Goal: Book appointment/travel/reservation

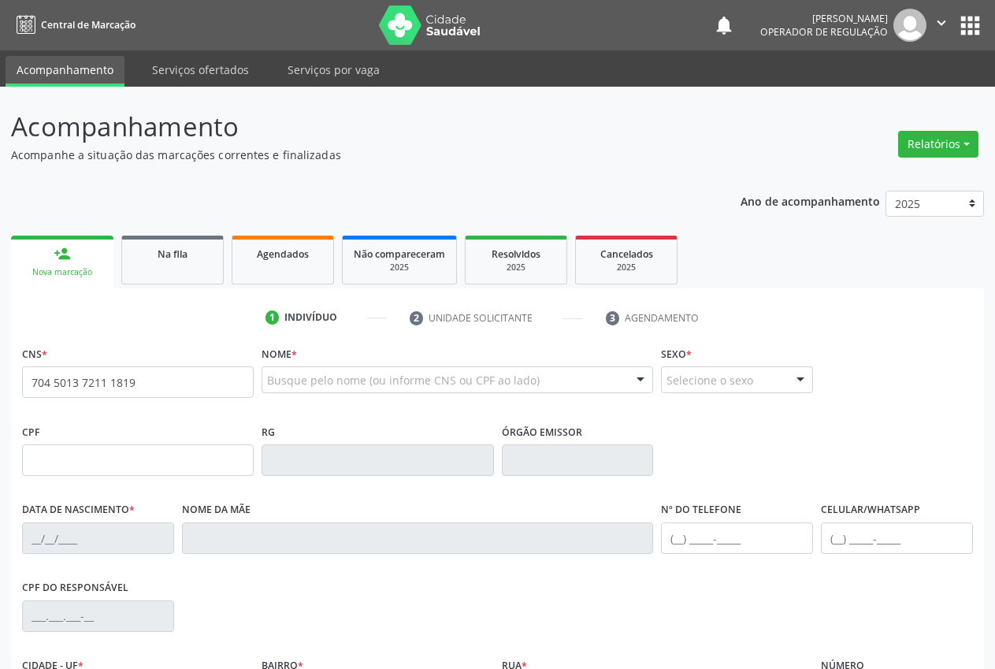
type input "704 5013 7211 1819"
type input "122.317.864-19"
type input "[DATE]"
type input "[PERSON_NAME]"
type input "[PHONE_NUMBER]"
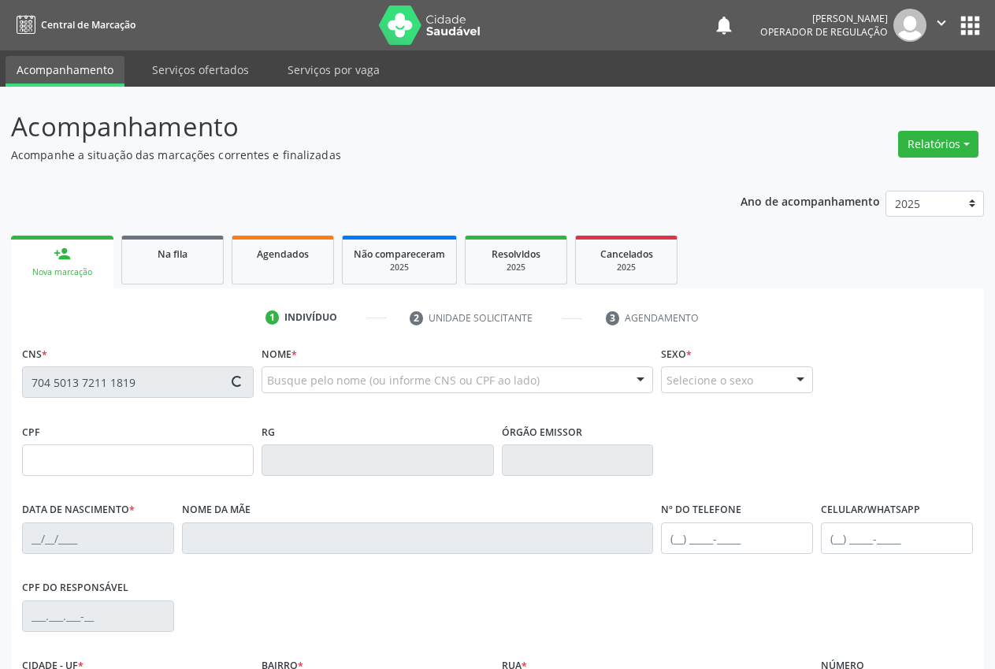
type input "[PHONE_NUMBER]"
type input "123.250.784-93"
type input "S/N"
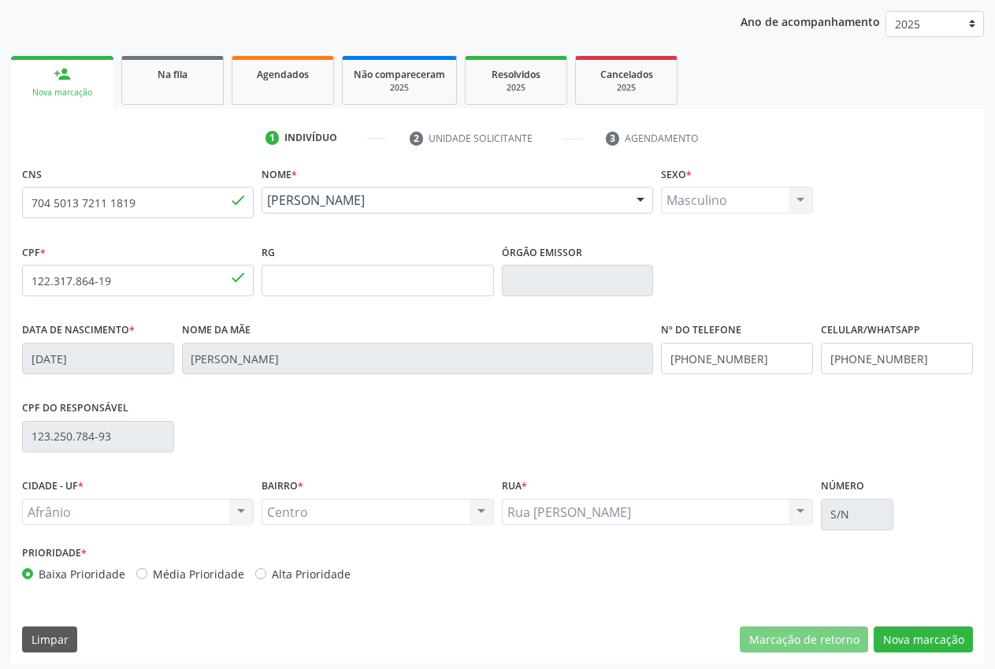
scroll to position [185, 0]
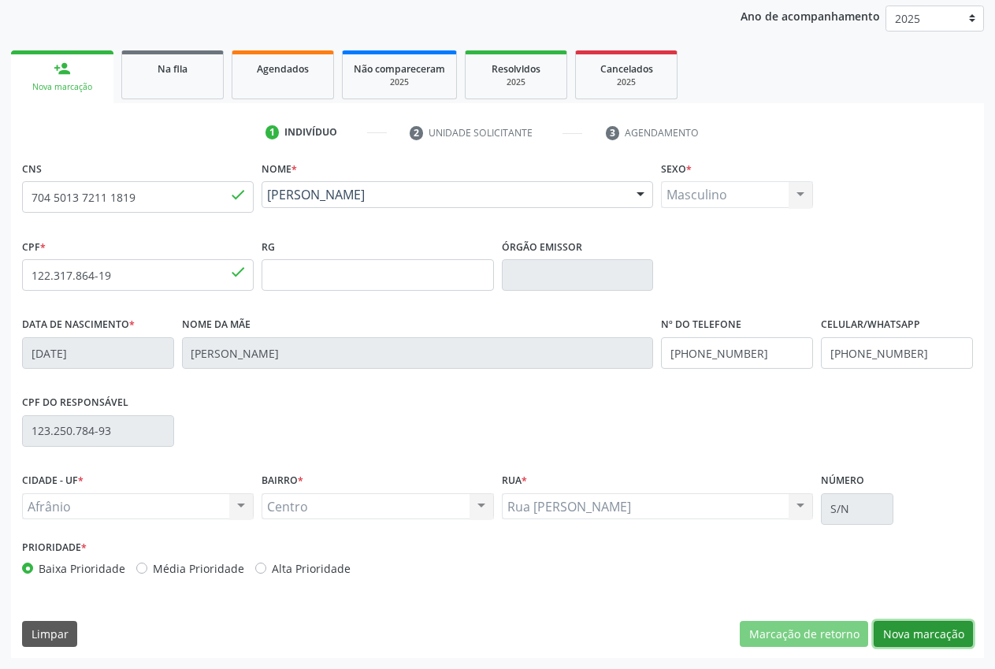
click at [925, 637] on button "Nova marcação" at bounding box center [922, 634] width 99 height 27
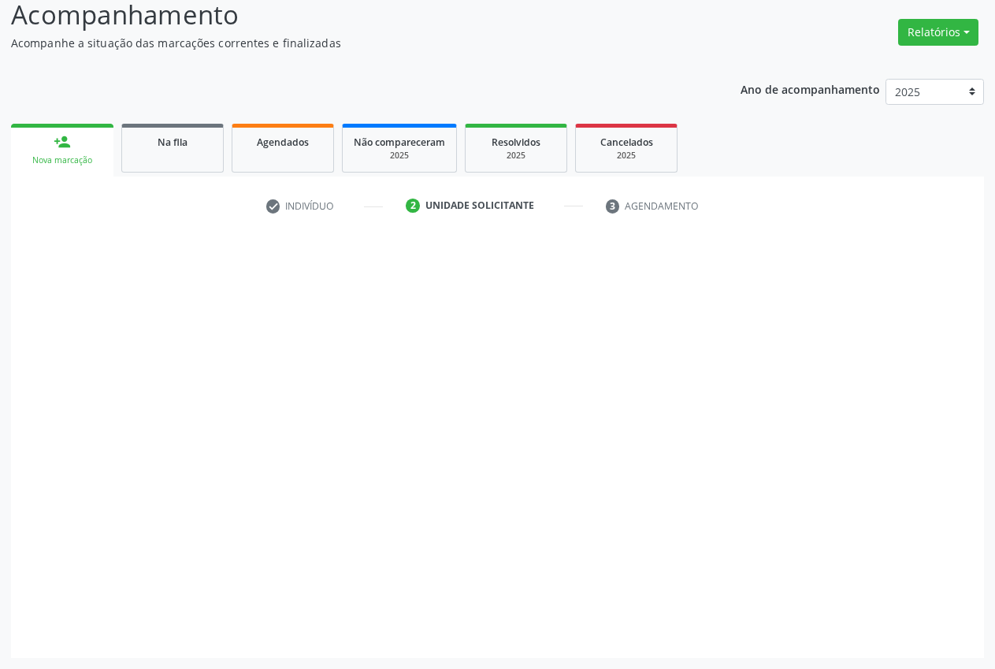
scroll to position [112, 0]
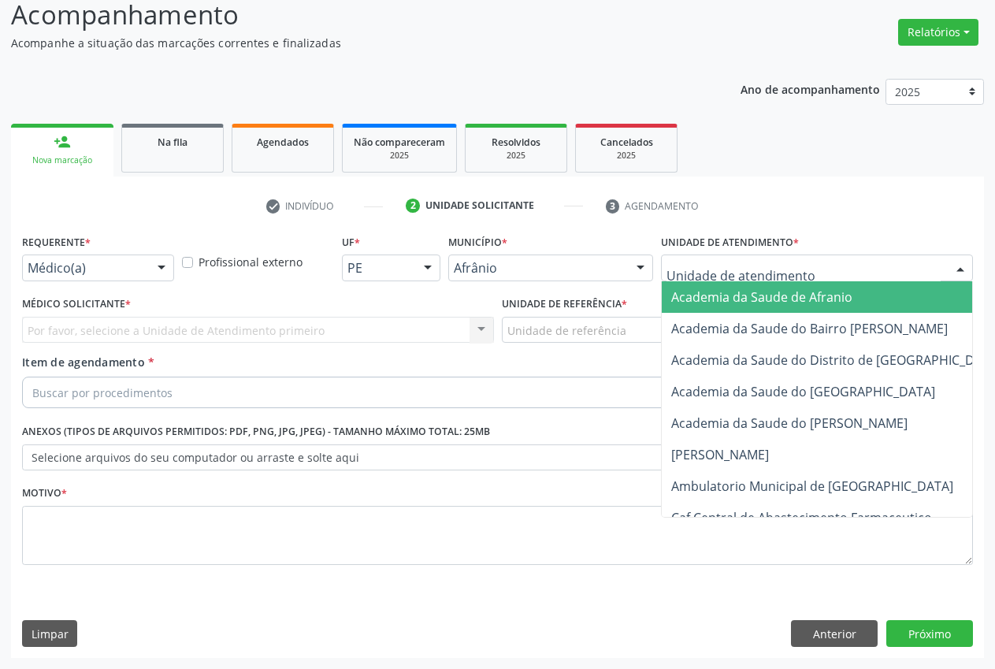
click at [868, 261] on div at bounding box center [817, 267] width 312 height 27
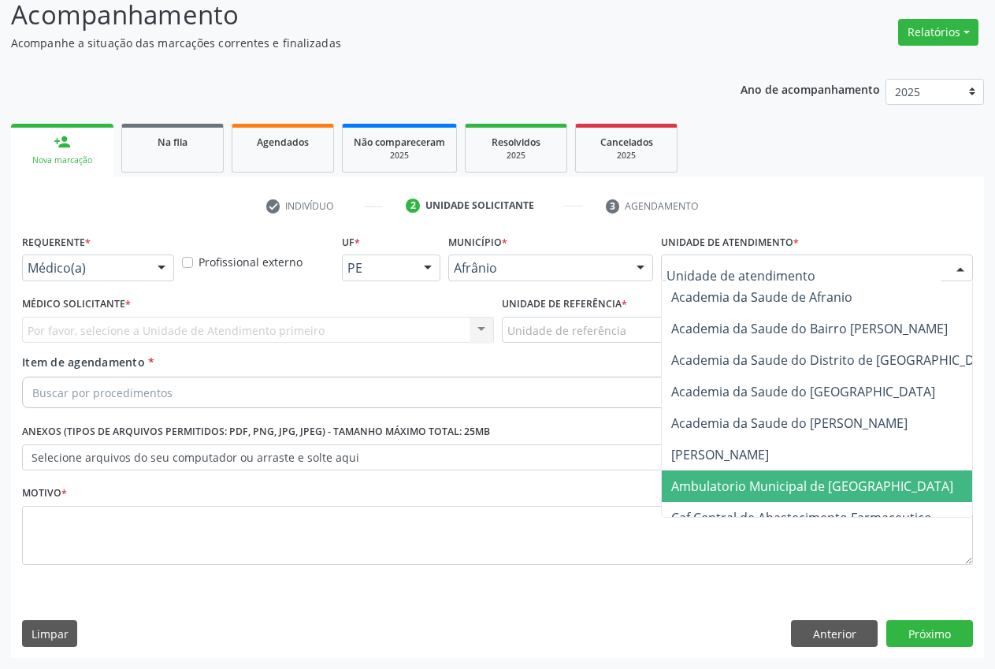
click at [773, 487] on span "Ambulatorio Municipal de [GEOGRAPHIC_DATA]" at bounding box center [812, 485] width 282 height 17
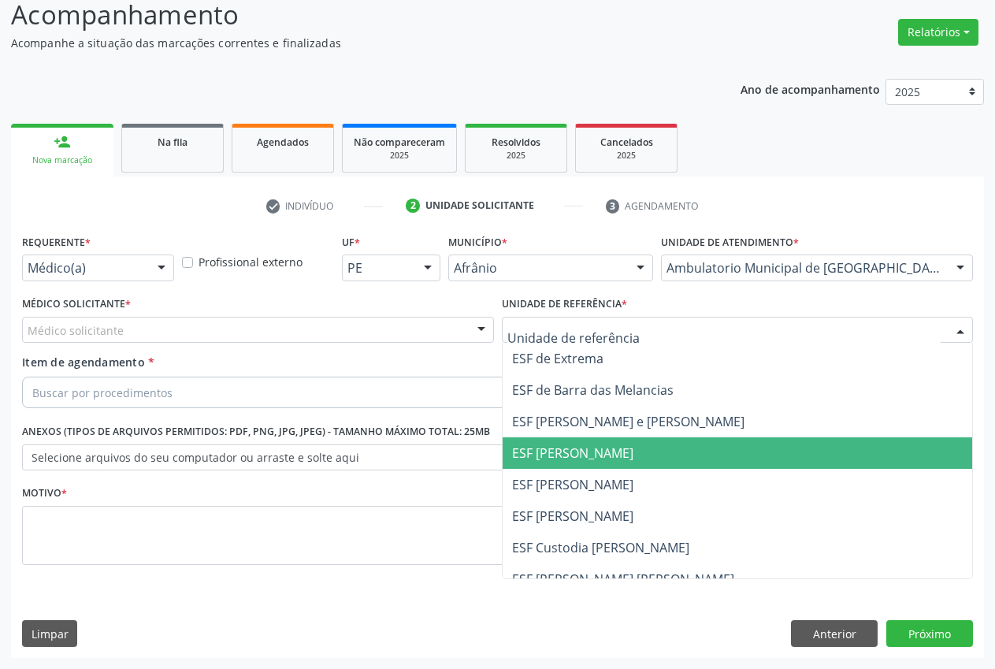
click at [607, 443] on span "ESF [PERSON_NAME]" at bounding box center [737, 453] width 470 height 32
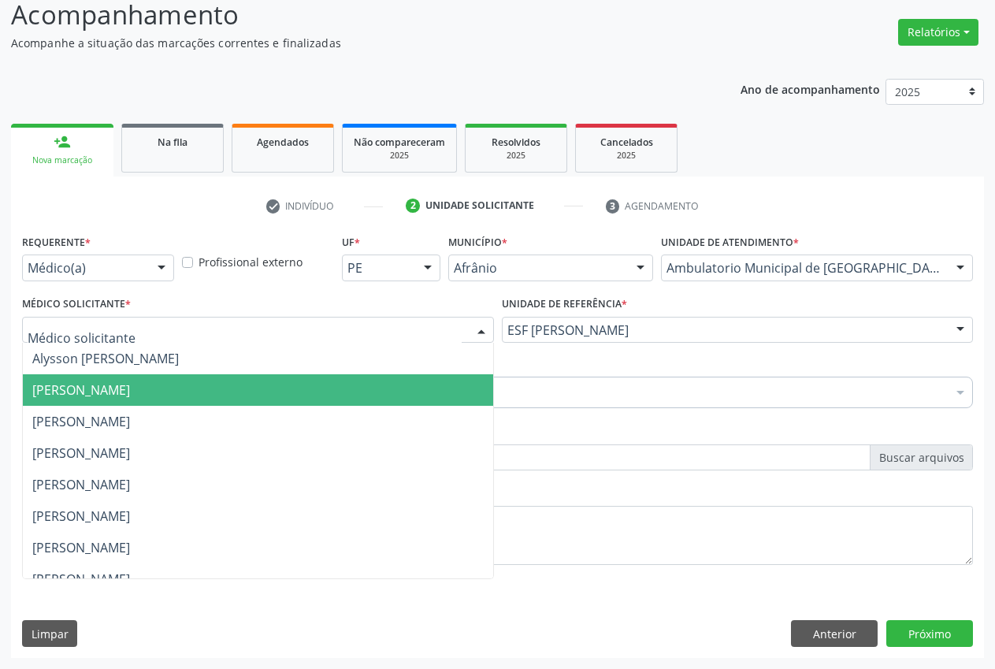
click at [111, 390] on span "[PERSON_NAME]" at bounding box center [81, 389] width 98 height 17
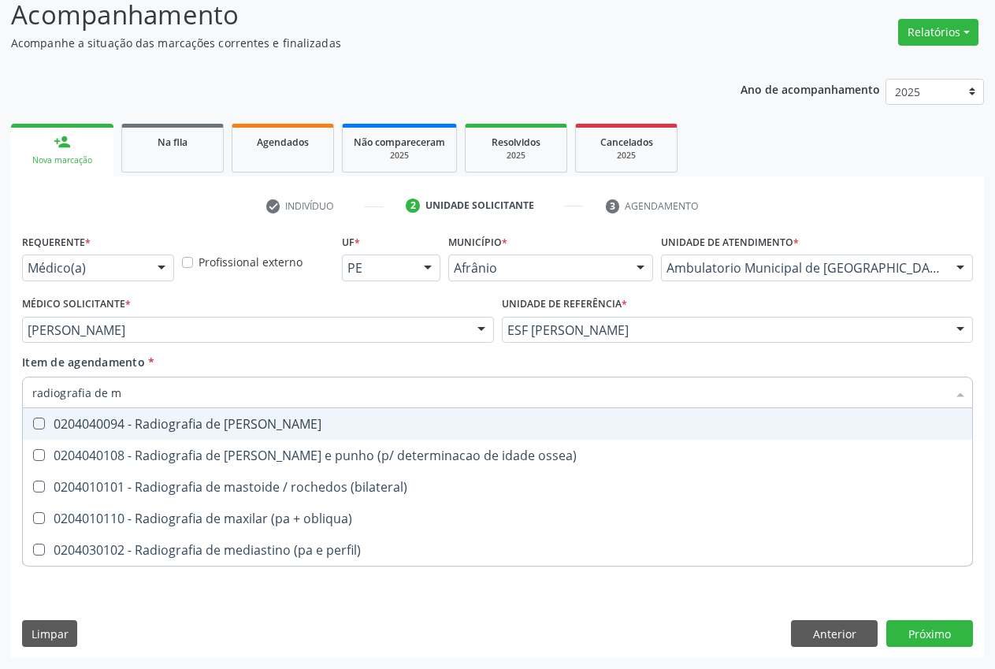
type input "radiografia de ma"
click at [194, 422] on div "0204040094 - Radiografia de [PERSON_NAME]" at bounding box center [497, 423] width 930 height 13
checkbox mao "true"
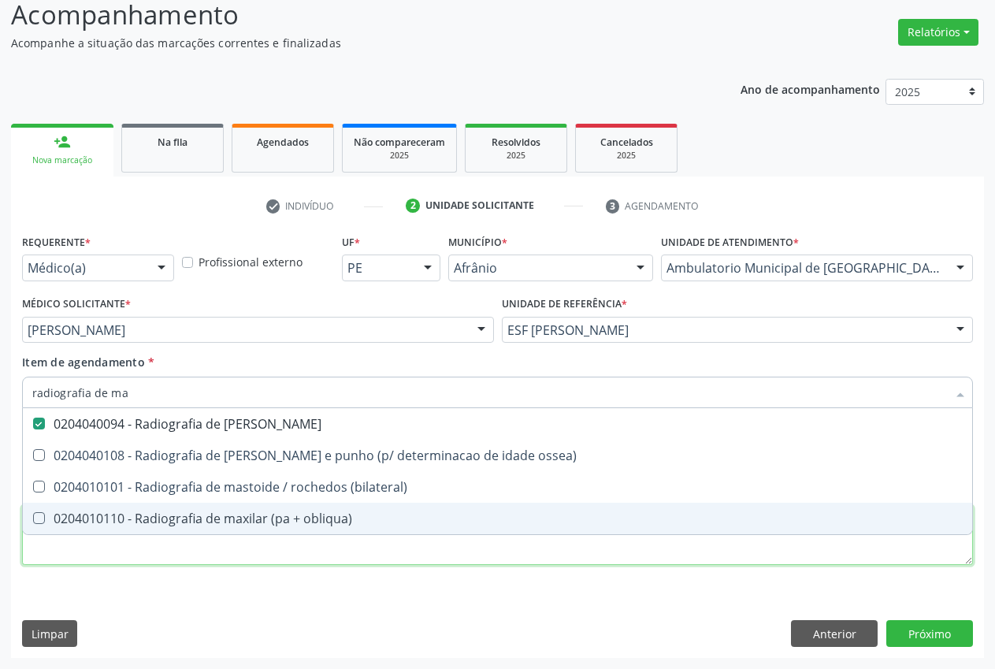
click at [150, 554] on div "Requerente * Médico(a) Médico(a) Enfermeiro(a) Paciente Nenhum resultado encont…" at bounding box center [497, 408] width 951 height 357
type textarea "."
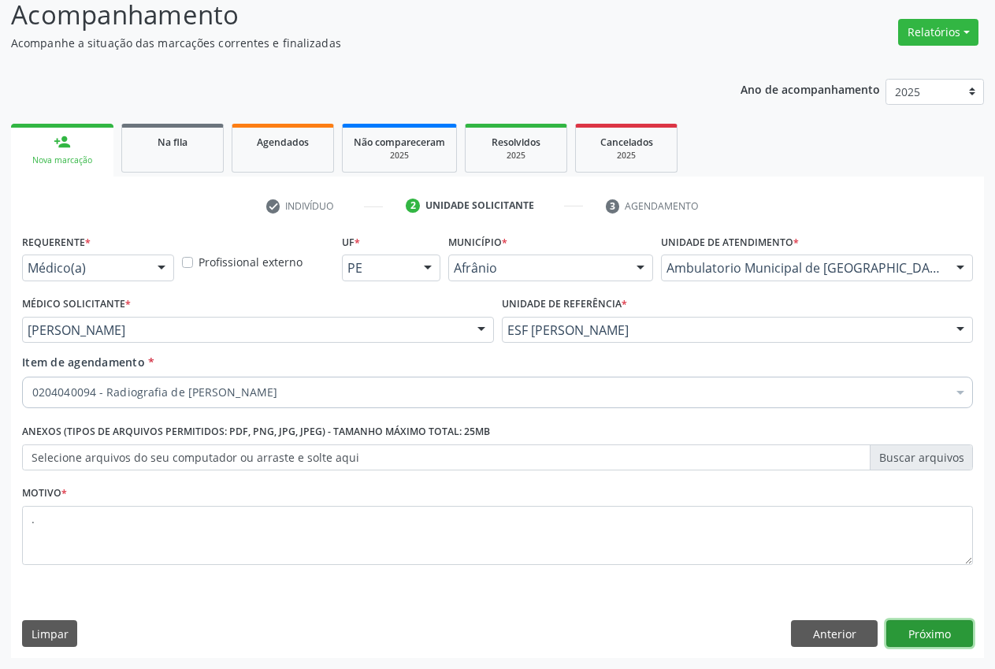
click at [954, 638] on button "Próximo" at bounding box center [929, 633] width 87 height 27
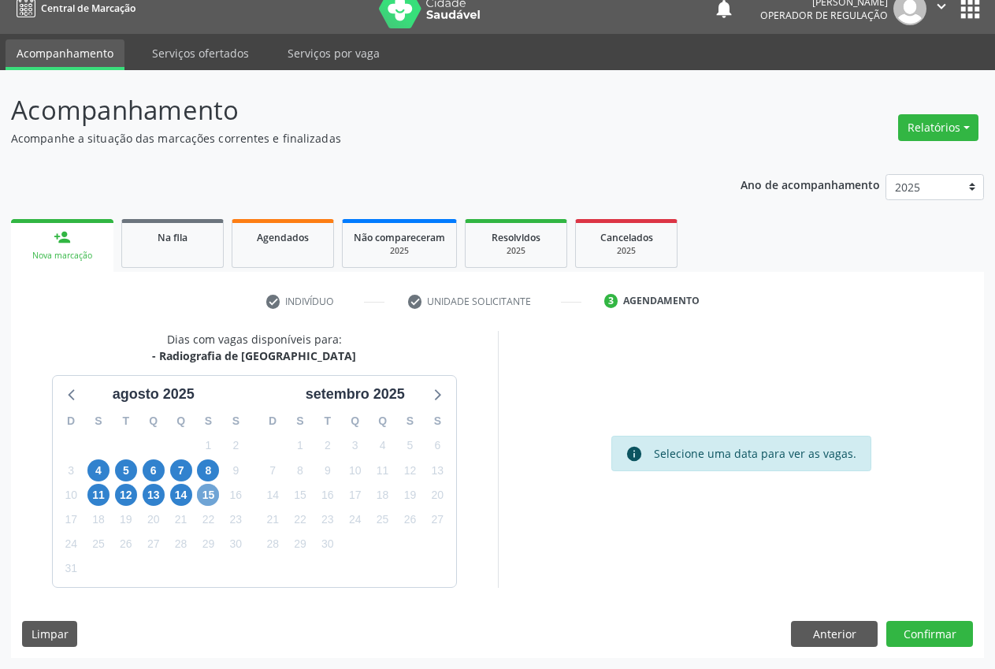
click at [202, 497] on span "15" at bounding box center [208, 495] width 22 height 22
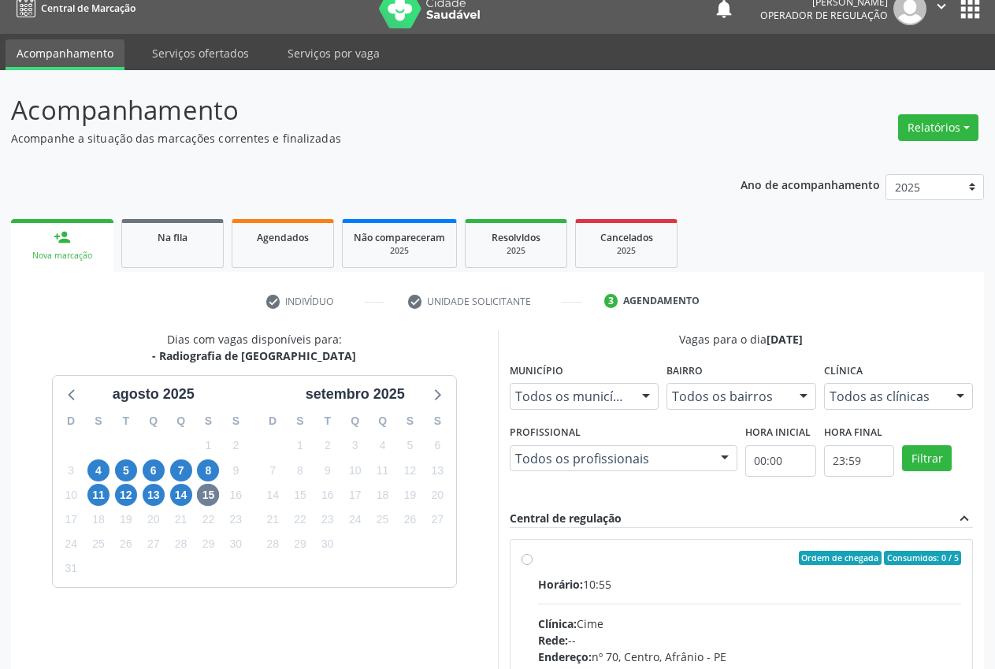
click at [538, 560] on label "Ordem de chegada Consumidos: 0 / 5 Horário: 10:55 Clínica: Cime Rede: -- Endere…" at bounding box center [750, 671] width 424 height 242
click at [521, 560] on input "Ordem de chegada Consumidos: 0 / 5 Horário: 10:55 Clínica: Cime Rede: -- Endere…" at bounding box center [526, 557] width 11 height 14
radio input "true"
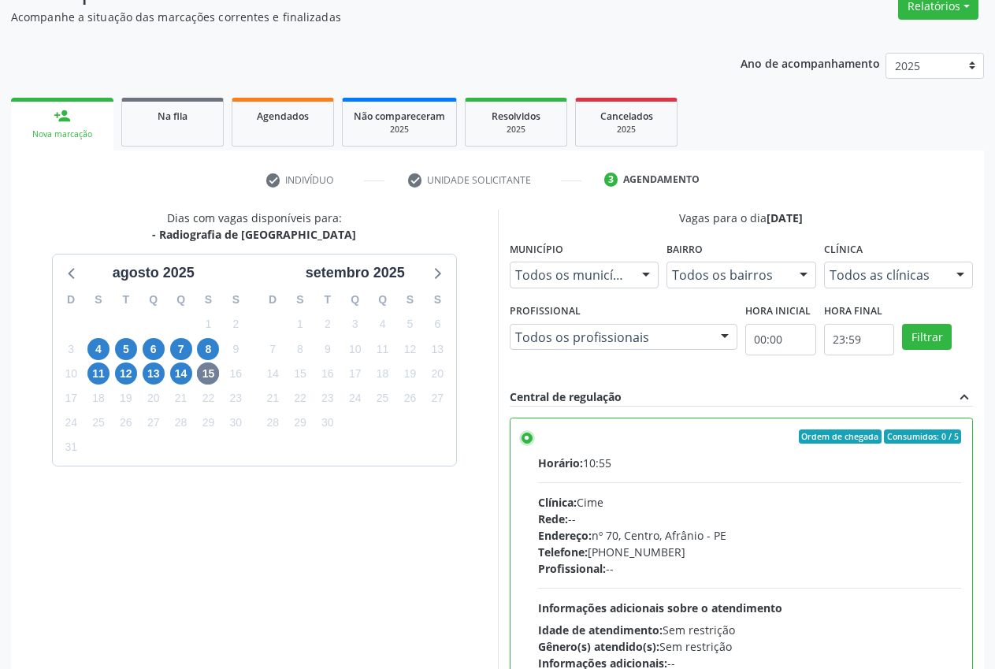
scroll to position [272, 0]
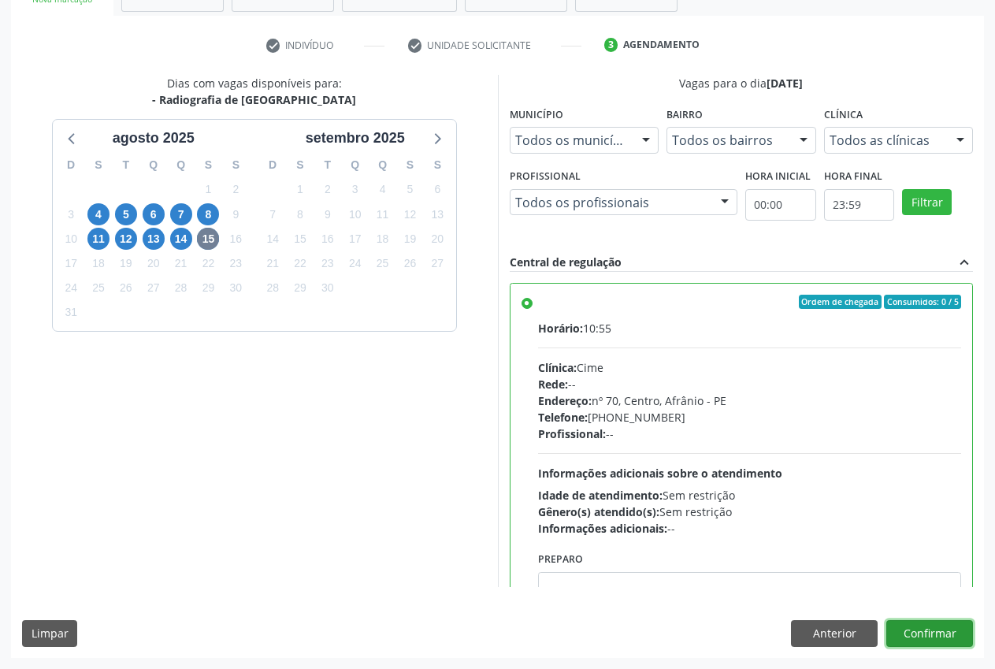
click at [909, 633] on button "Confirmar" at bounding box center [929, 633] width 87 height 27
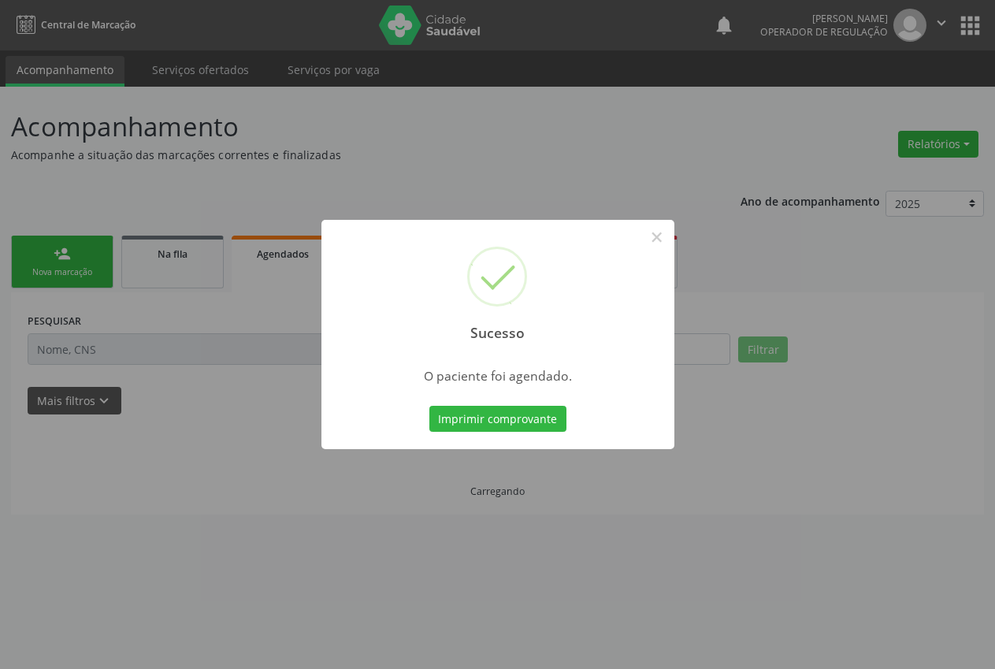
scroll to position [0, 0]
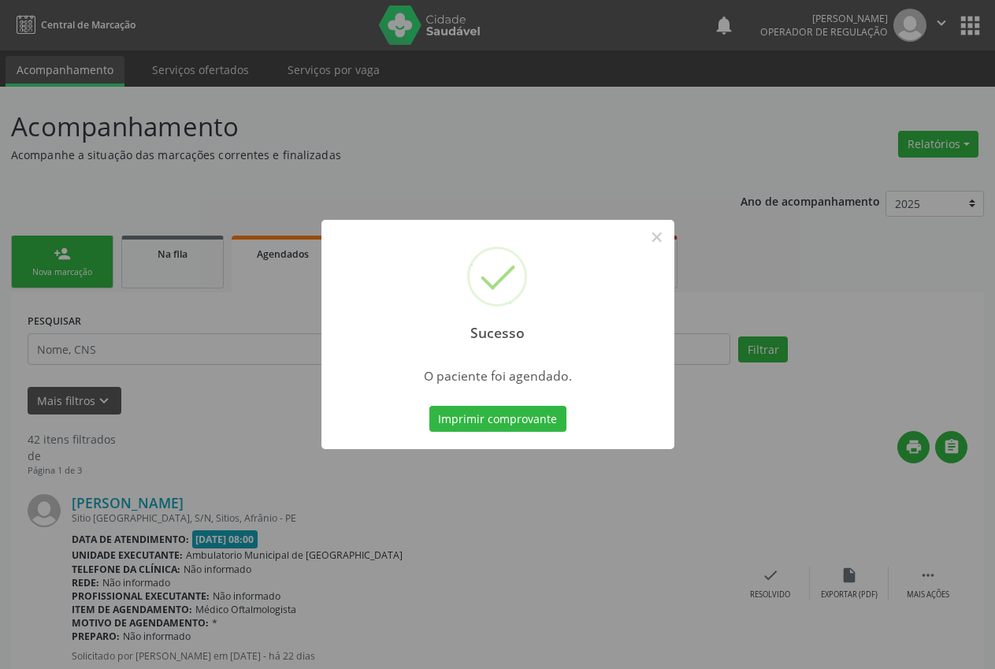
click at [511, 421] on button "Imprimir comprovante" at bounding box center [497, 419] width 137 height 27
